Goal: Entertainment & Leisure: Consume media (video, audio)

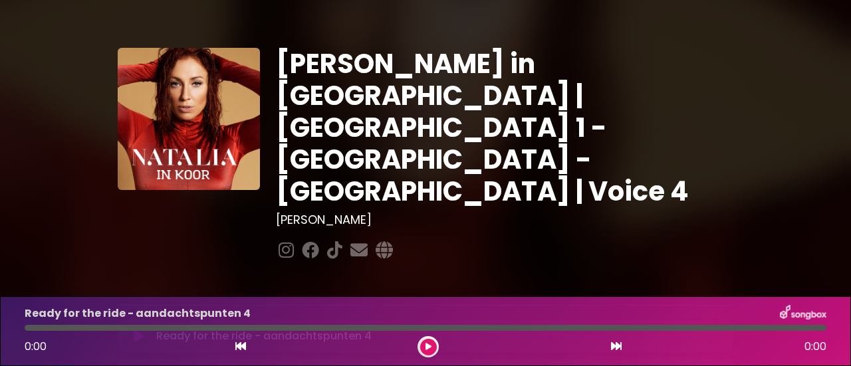
click at [424, 345] on button at bounding box center [428, 347] width 17 height 17
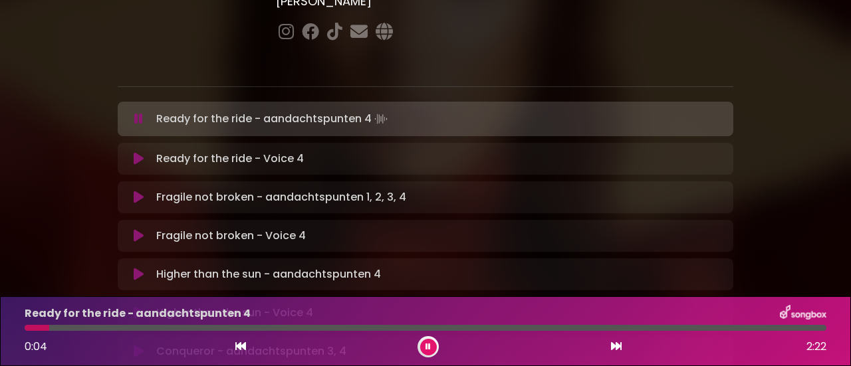
scroll to position [220, 0]
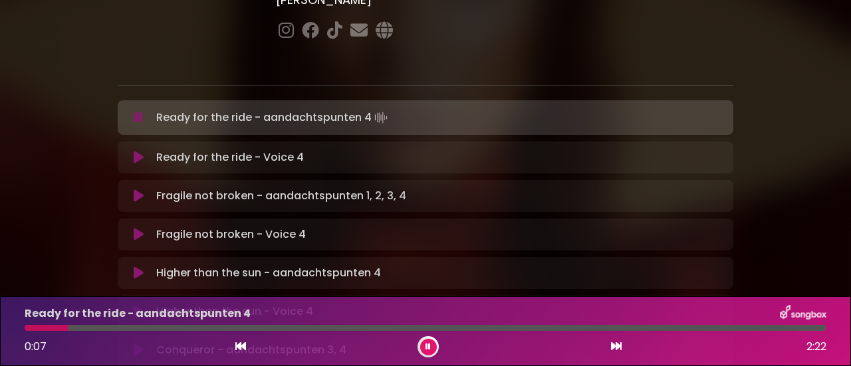
click at [139, 151] on icon at bounding box center [139, 157] width 10 height 13
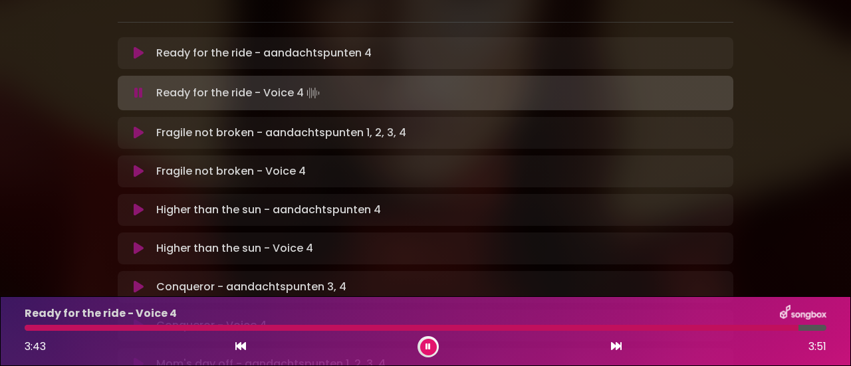
scroll to position [284, 0]
click at [139, 164] on icon at bounding box center [139, 170] width 10 height 13
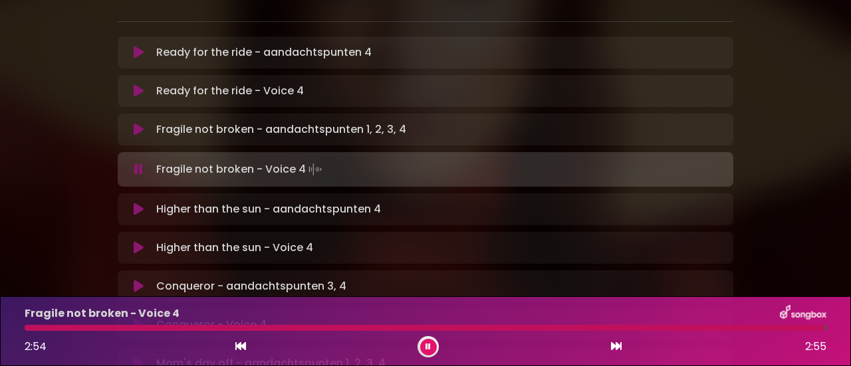
click at [140, 241] on icon at bounding box center [139, 247] width 10 height 13
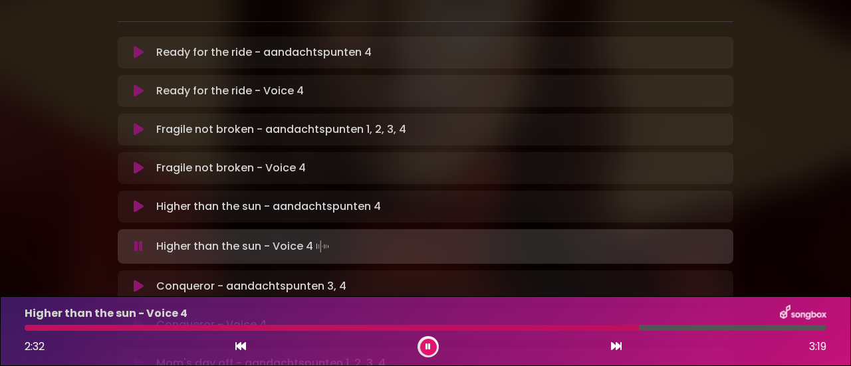
click at [140, 240] on icon at bounding box center [138, 246] width 9 height 13
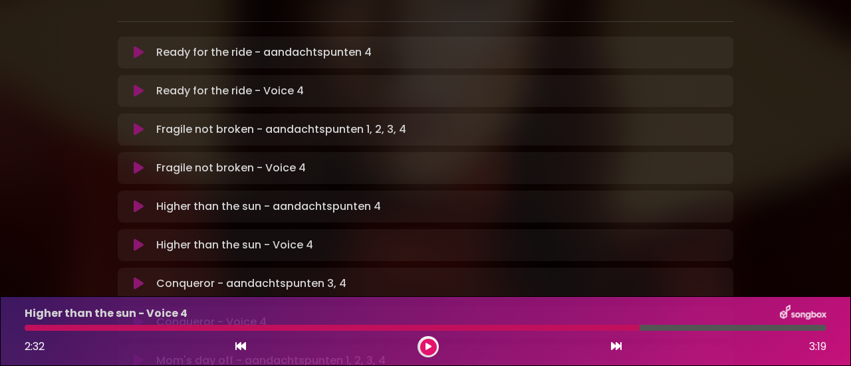
click at [132, 239] on button at bounding box center [138, 245] width 25 height 13
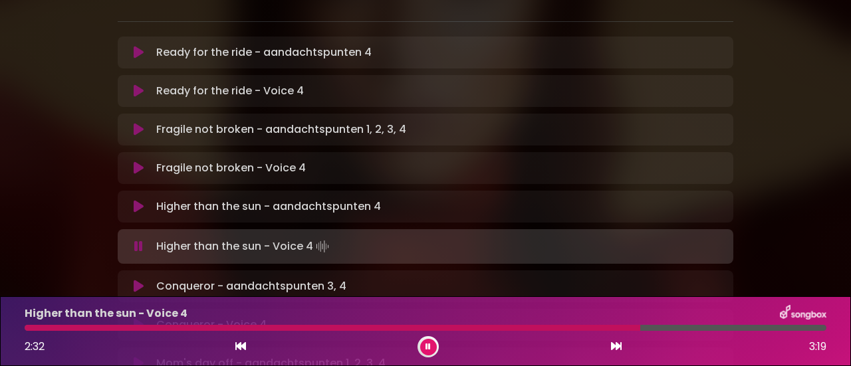
click at [132, 240] on button at bounding box center [138, 246] width 25 height 13
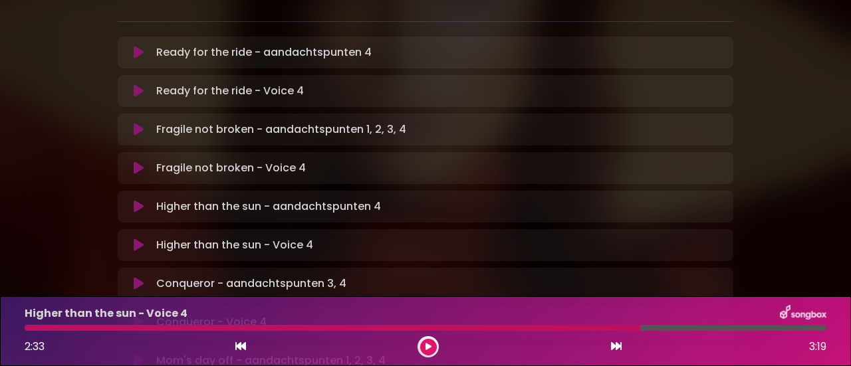
click at [132, 239] on button at bounding box center [138, 245] width 25 height 13
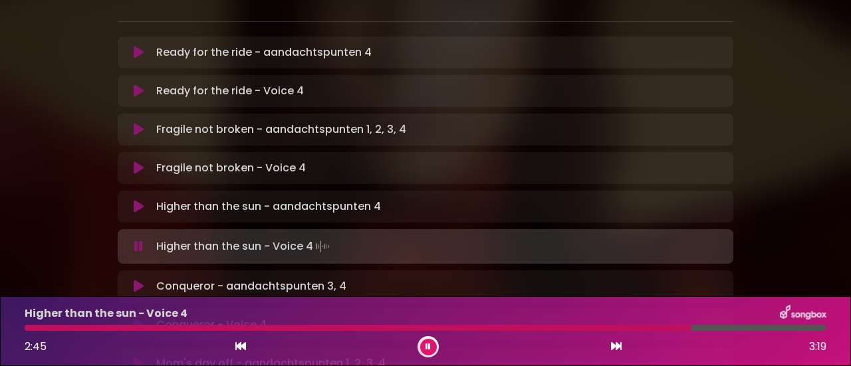
click at [132, 240] on button at bounding box center [138, 246] width 25 height 13
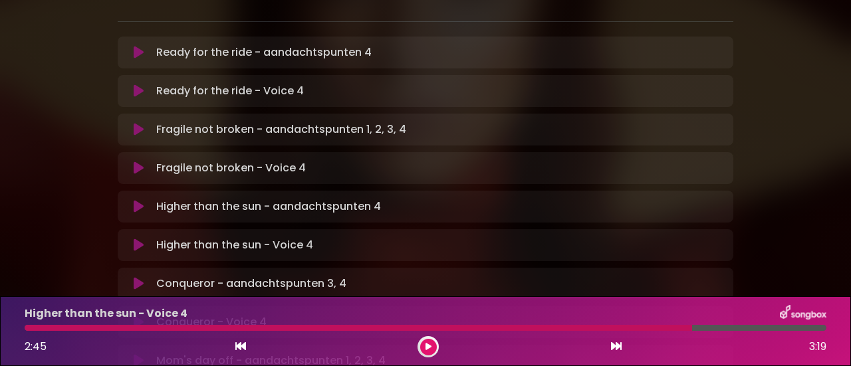
click at [132, 239] on button at bounding box center [138, 245] width 25 height 13
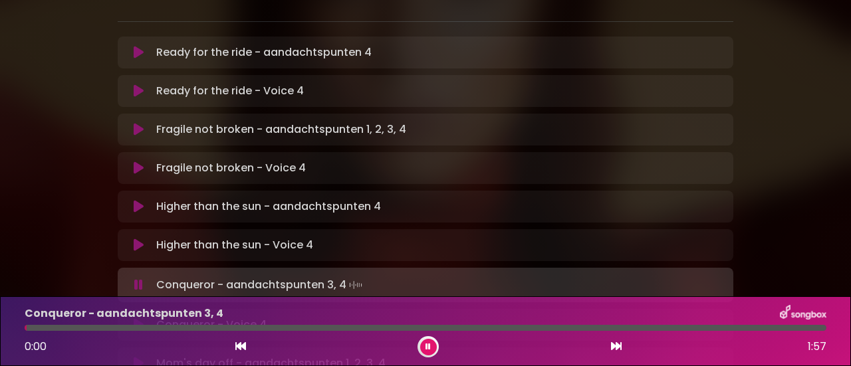
click at [135, 318] on icon at bounding box center [139, 324] width 10 height 13
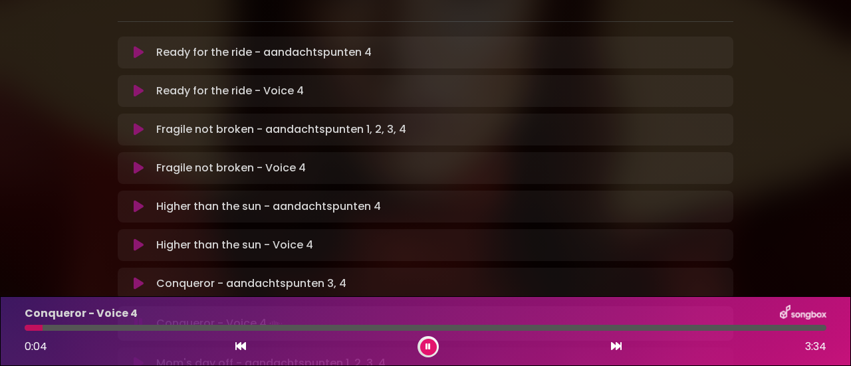
click at [135, 317] on icon at bounding box center [138, 323] width 9 height 13
click at [135, 316] on icon at bounding box center [139, 322] width 10 height 13
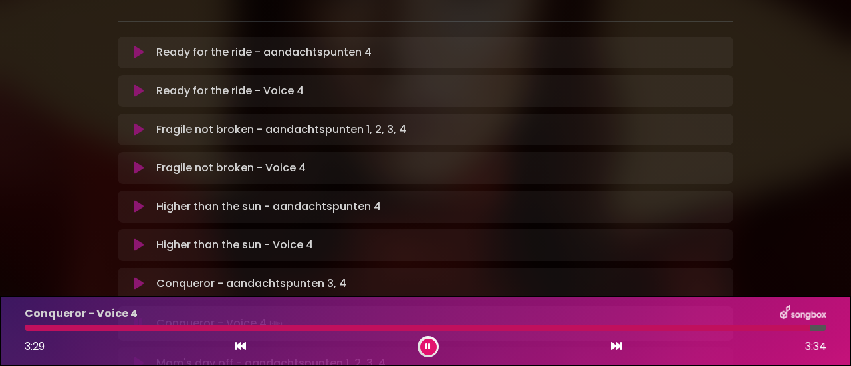
click at [135, 317] on icon at bounding box center [138, 323] width 9 height 13
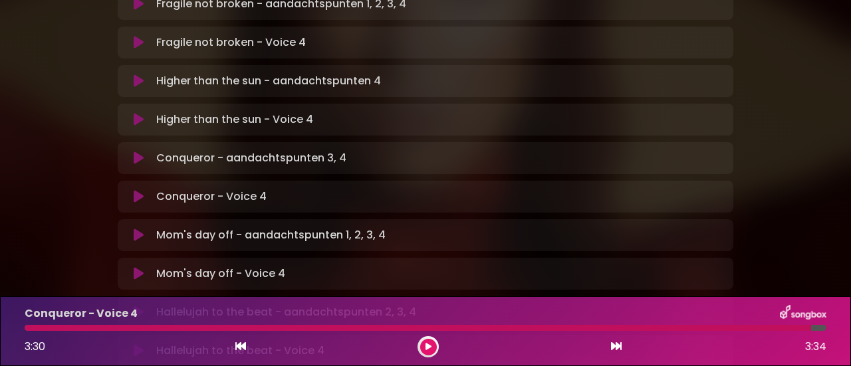
scroll to position [416, 0]
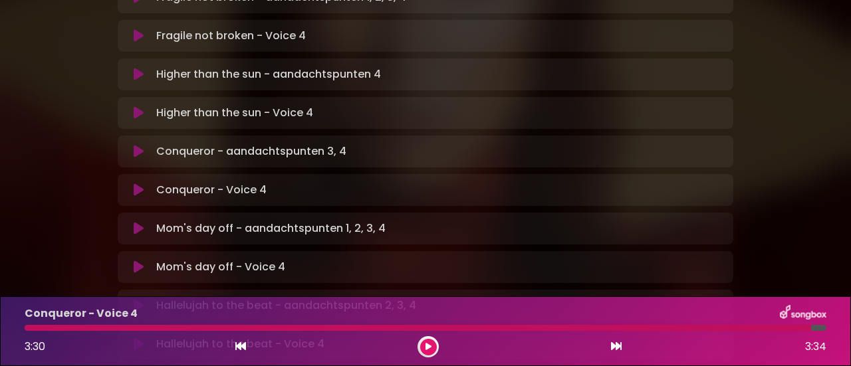
click at [134, 261] on icon at bounding box center [139, 267] width 10 height 13
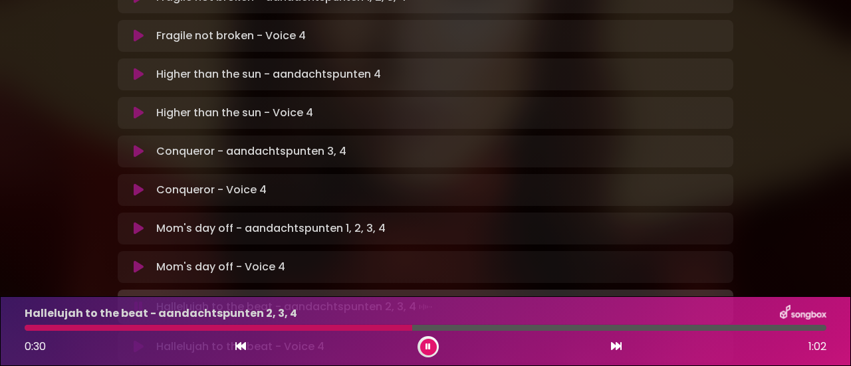
click at [138, 340] on icon at bounding box center [139, 346] width 10 height 13
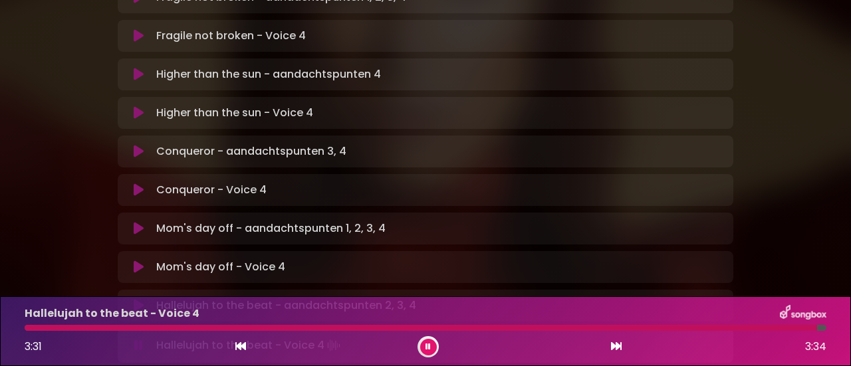
click at [429, 349] on icon at bounding box center [427, 347] width 5 height 8
click at [473, 356] on div "3:31 3:34" at bounding box center [426, 346] width 818 height 21
